Goal: Check status: Check status

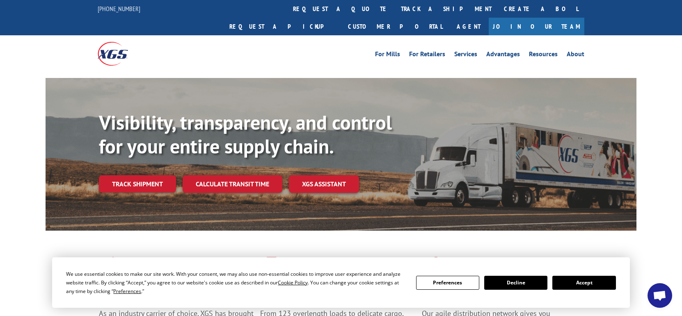
drag, startPoint x: 588, startPoint y: 283, endPoint x: 275, endPoint y: 240, distance: 316.3
click at [588, 282] on button "Accept" at bounding box center [583, 283] width 63 height 14
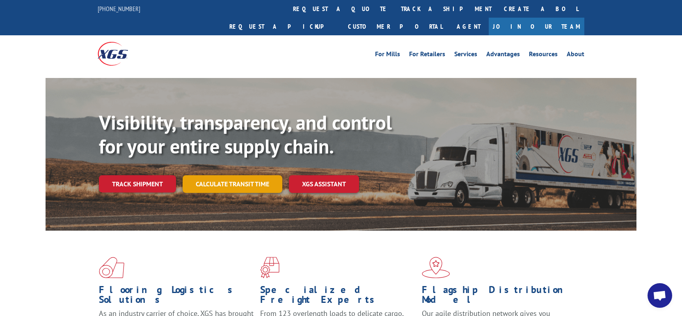
click at [240, 175] on link "Calculate transit time" at bounding box center [233, 184] width 100 height 18
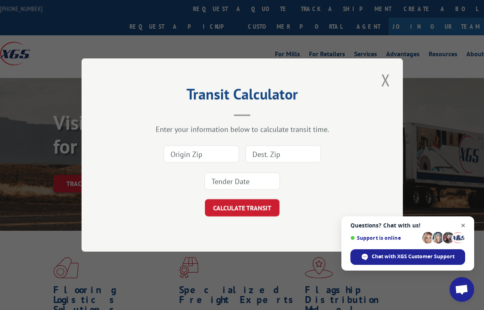
click at [464, 226] on span "Open chat" at bounding box center [464, 225] width 10 height 10
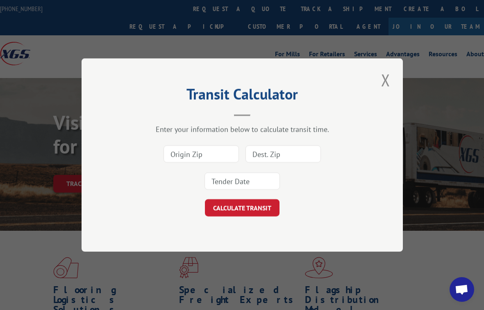
click at [398, 189] on div "Transit Calculator Enter your information below to calculate transit time. CALC…" at bounding box center [243, 154] width 322 height 193
click at [264, 153] on input at bounding box center [283, 153] width 75 height 17
paste input "17308555"
type input "17308555"
click at [216, 158] on input at bounding box center [201, 153] width 75 height 17
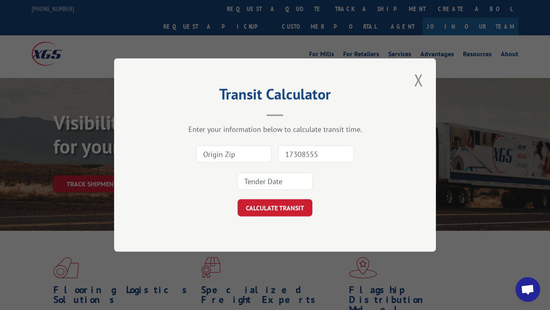
drag, startPoint x: 419, startPoint y: 78, endPoint x: 393, endPoint y: 100, distance: 34.3
click at [420, 77] on button "Close modal" at bounding box center [418, 79] width 14 height 23
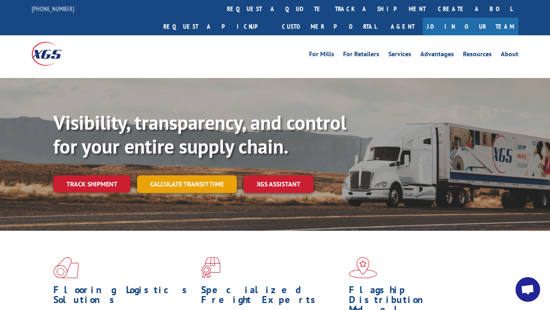
click at [189, 175] on link "Calculate transit time" at bounding box center [187, 184] width 100 height 18
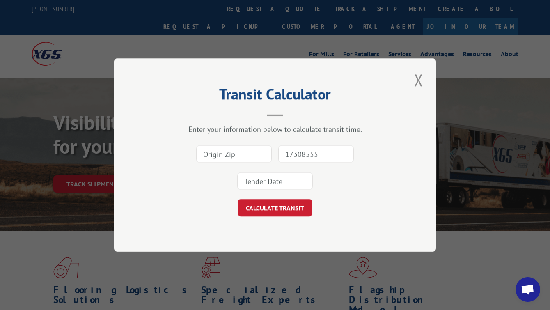
drag, startPoint x: 418, startPoint y: 81, endPoint x: 287, endPoint y: 115, distance: 135.2
click at [418, 81] on button "Close modal" at bounding box center [418, 79] width 14 height 23
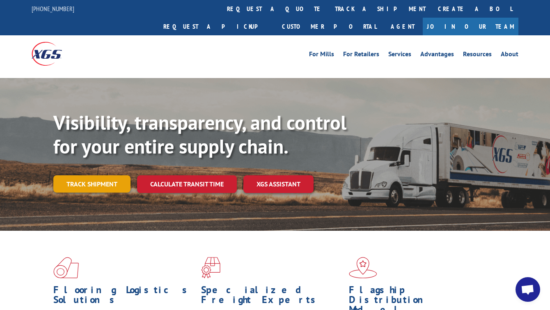
click at [114, 175] on link "Track shipment" at bounding box center [91, 183] width 77 height 17
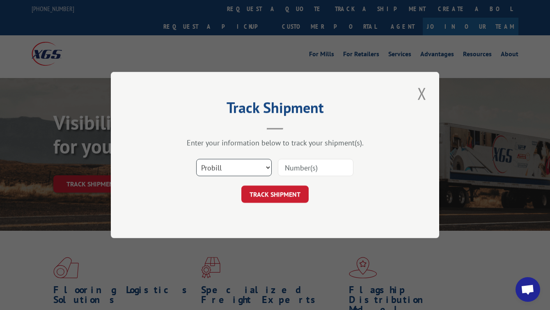
click at [229, 165] on select "Select category... Probill BOL PO" at bounding box center [233, 167] width 75 height 17
click at [196, 159] on select "Select category... Probill BOL PO" at bounding box center [233, 167] width 75 height 17
click at [302, 167] on input at bounding box center [315, 167] width 75 height 17
paste input "17308555"
type input "17308555"
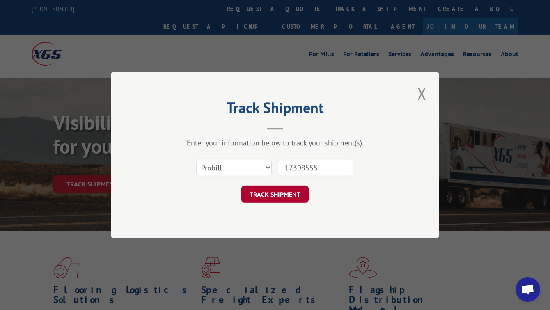
click at [281, 195] on button "TRACK SHIPMENT" at bounding box center [274, 193] width 67 height 17
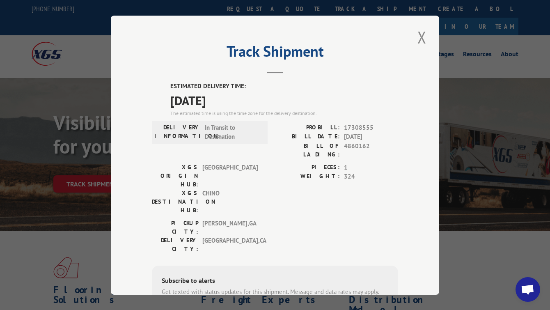
drag, startPoint x: 502, startPoint y: 207, endPoint x: 490, endPoint y: 207, distance: 12.3
click at [502, 207] on div "Track Shipment ESTIMATED DELIVERY TIME: [DATE] The estimated time is using the …" at bounding box center [275, 155] width 550 height 310
click at [425, 37] on button "Close modal" at bounding box center [422, 37] width 14 height 23
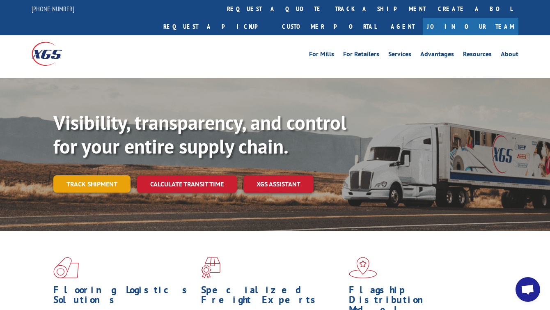
click at [110, 175] on link "Track shipment" at bounding box center [91, 183] width 77 height 17
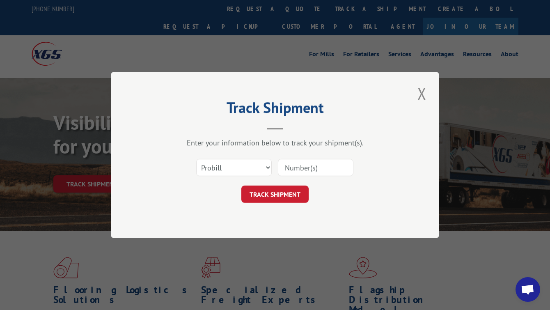
click at [294, 167] on input at bounding box center [315, 167] width 75 height 17
paste input "17223829"
type input "17223829"
click at [289, 195] on button "TRACK SHIPMENT" at bounding box center [274, 193] width 67 height 17
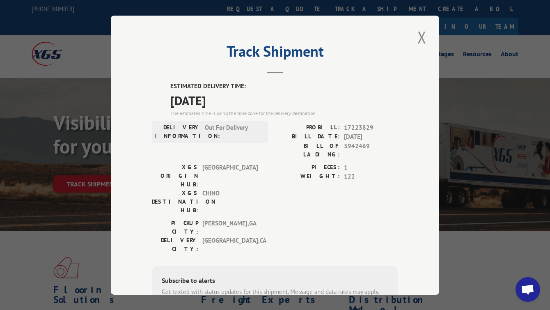
drag, startPoint x: 503, startPoint y: 180, endPoint x: 339, endPoint y: 67, distance: 198.8
click at [503, 172] on div "Track Shipment ESTIMATED DELIVERY TIME: [DATE] The estimated time is using the …" at bounding box center [275, 155] width 550 height 310
